Goal: Task Accomplishment & Management: Use online tool/utility

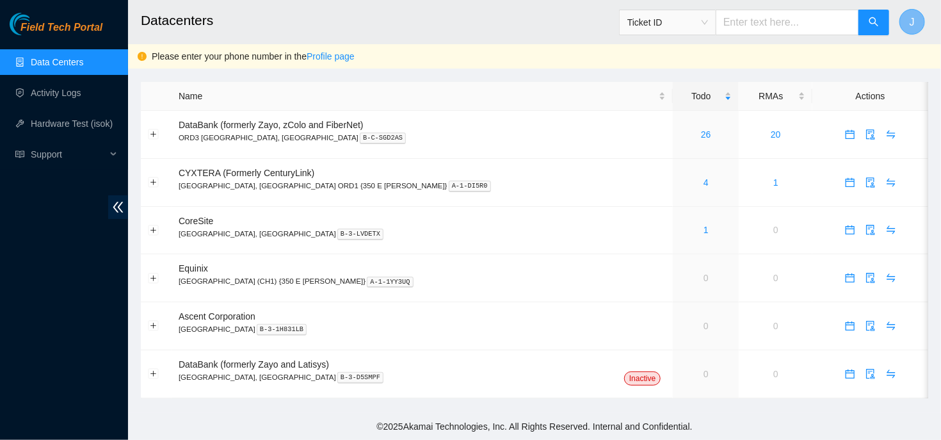
click at [913, 17] on span "J" at bounding box center [912, 22] width 5 height 16
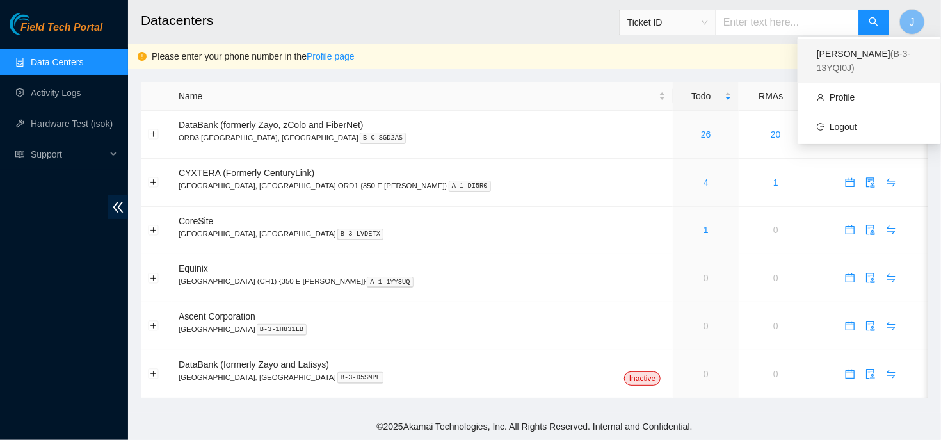
click at [863, 57] on span "( B-3-13YQI0J )" at bounding box center [863, 61] width 93 height 24
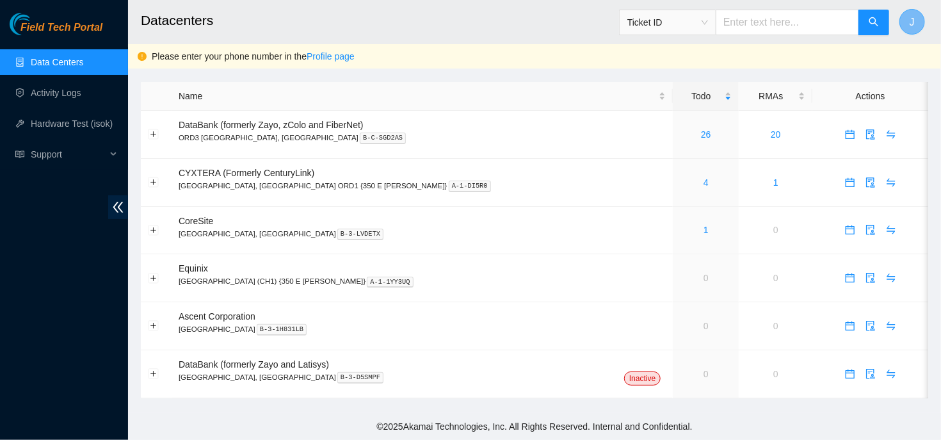
click at [907, 16] on button "J" at bounding box center [913, 22] width 26 height 26
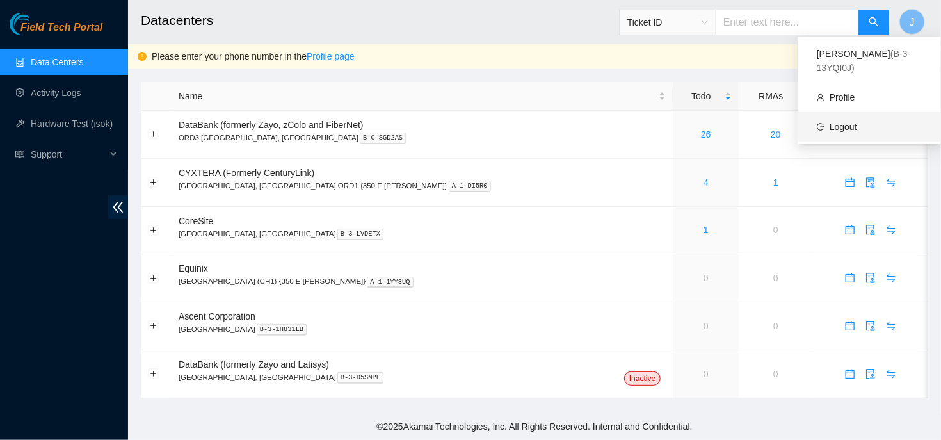
click at [857, 122] on link "Logout" at bounding box center [844, 127] width 28 height 10
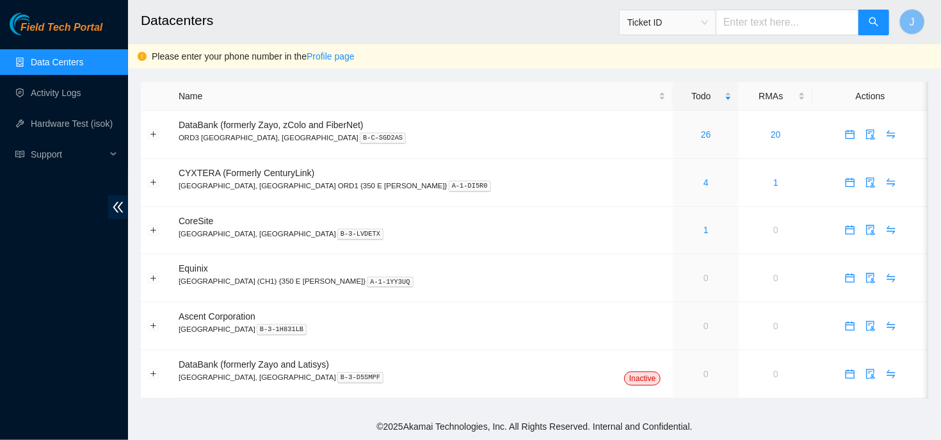
click at [56, 66] on link "Data Centers" at bounding box center [57, 62] width 53 height 10
click at [49, 90] on link "Activity Logs" at bounding box center [56, 93] width 51 height 10
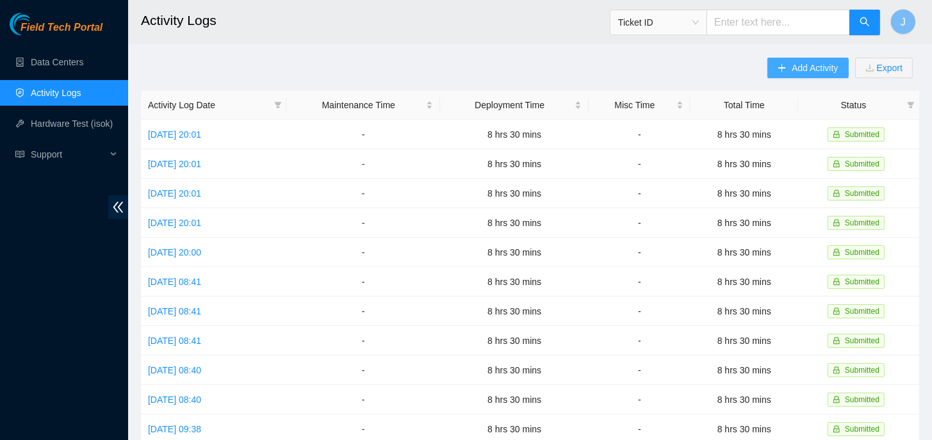
click at [779, 63] on icon "plus" at bounding box center [781, 67] width 9 height 9
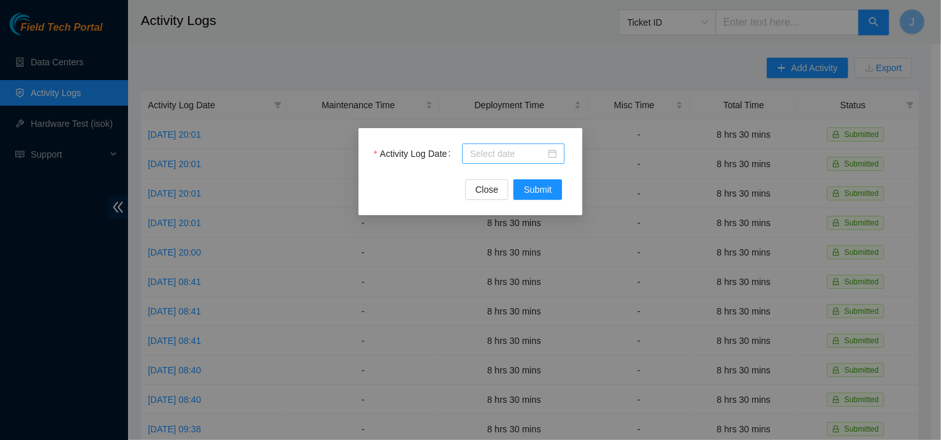
click at [540, 155] on input "Activity Log Date" at bounding box center [508, 154] width 76 height 14
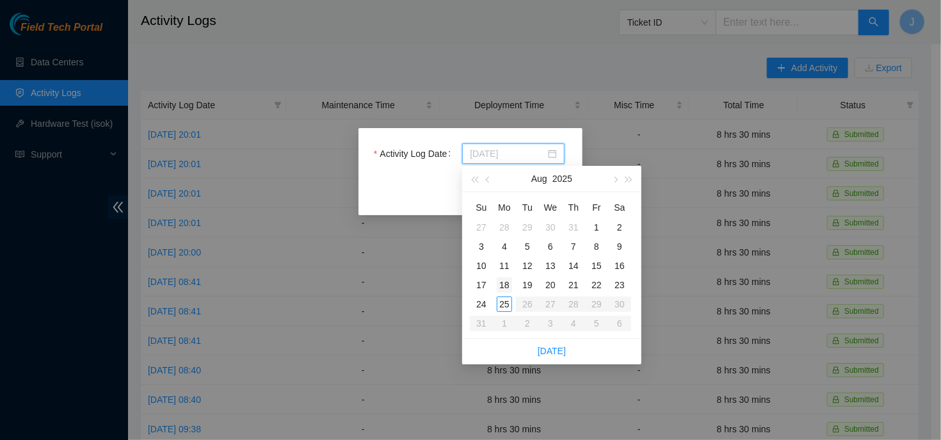
type input "[DATE]"
click at [508, 277] on div "18" at bounding box center [504, 284] width 15 height 15
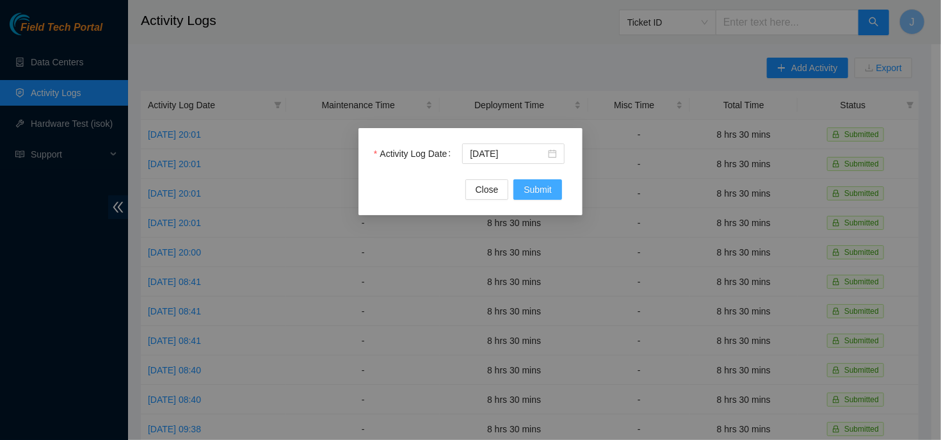
click at [550, 188] on span "Submit" at bounding box center [538, 190] width 28 height 14
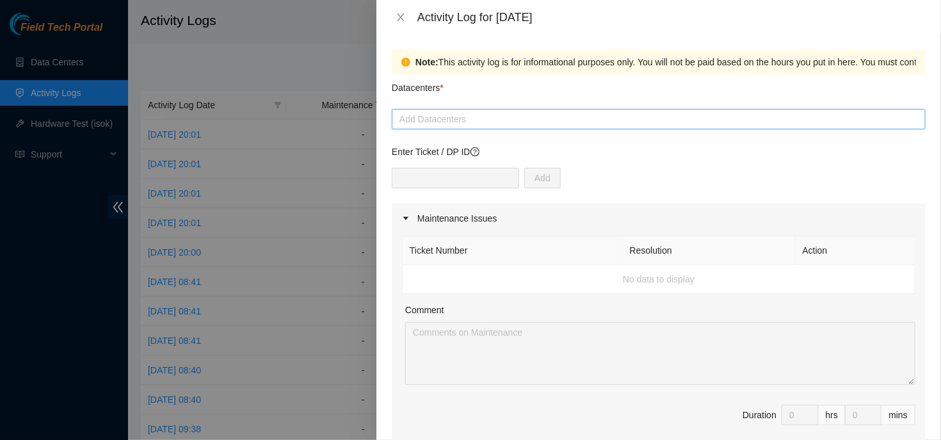
click at [579, 122] on div at bounding box center [659, 118] width 528 height 15
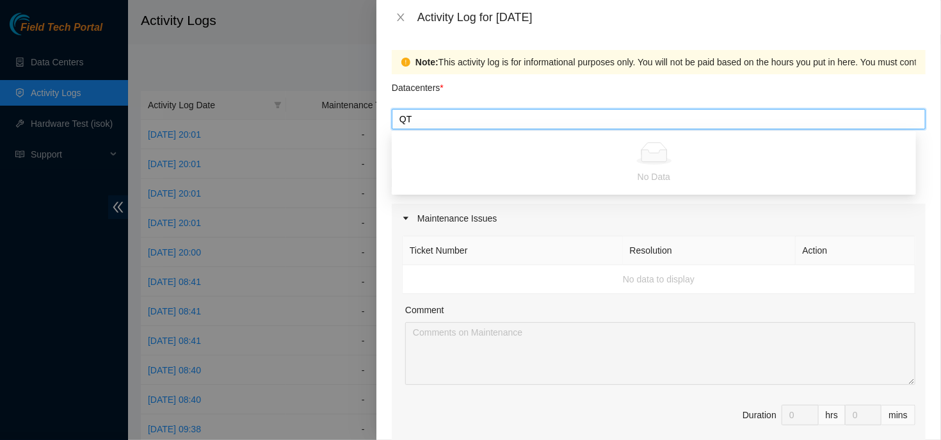
type input "Q"
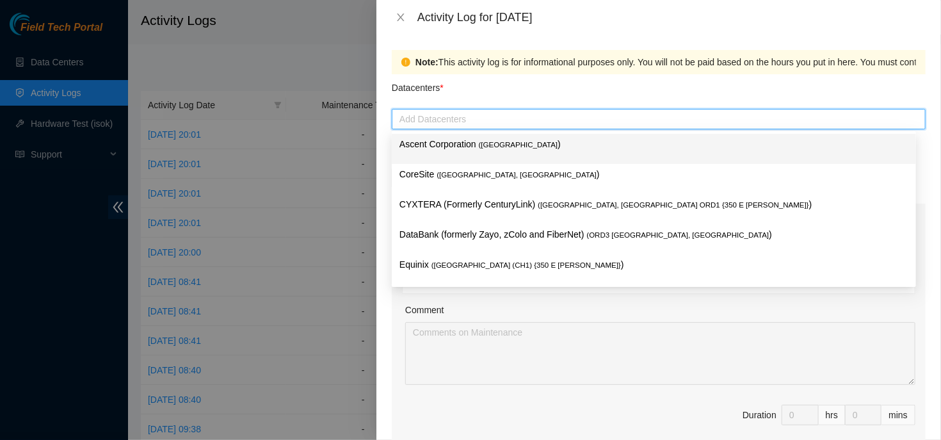
click at [576, 97] on div "Datacenters *" at bounding box center [659, 91] width 534 height 35
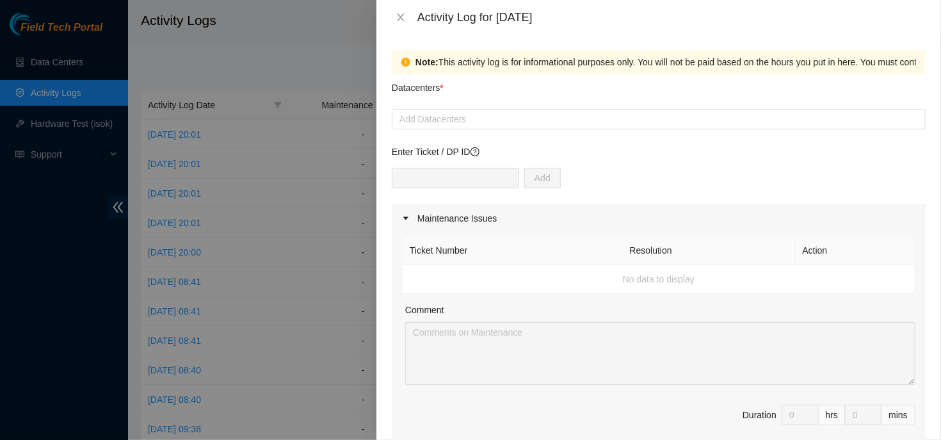
click at [295, 79] on div at bounding box center [470, 220] width 941 height 440
click at [48, 53] on div at bounding box center [470, 220] width 941 height 440
click at [400, 22] on button "Close" at bounding box center [401, 18] width 18 height 12
